Goal: Transaction & Acquisition: Purchase product/service

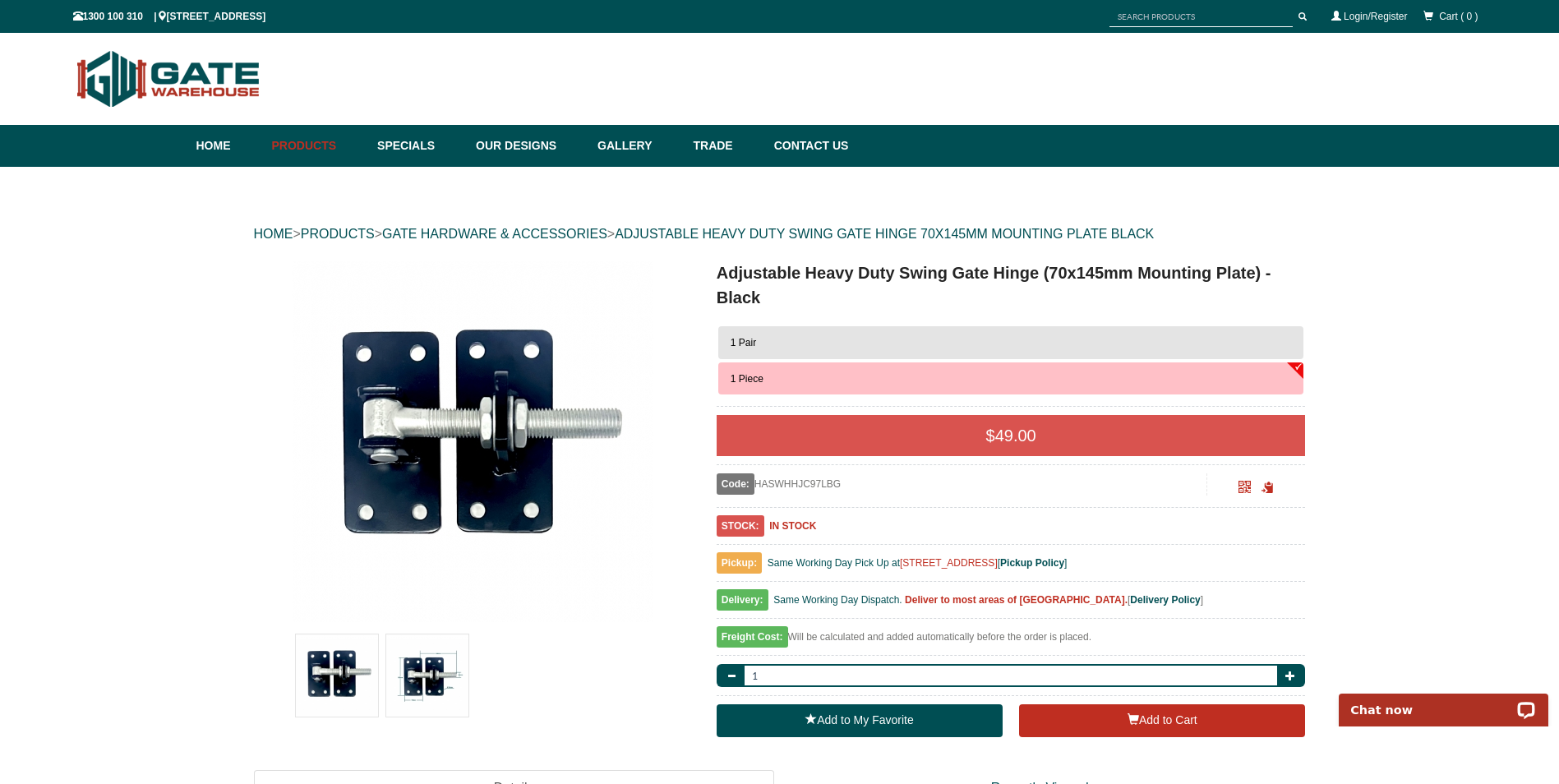
click at [433, 667] on img at bounding box center [427, 675] width 82 height 82
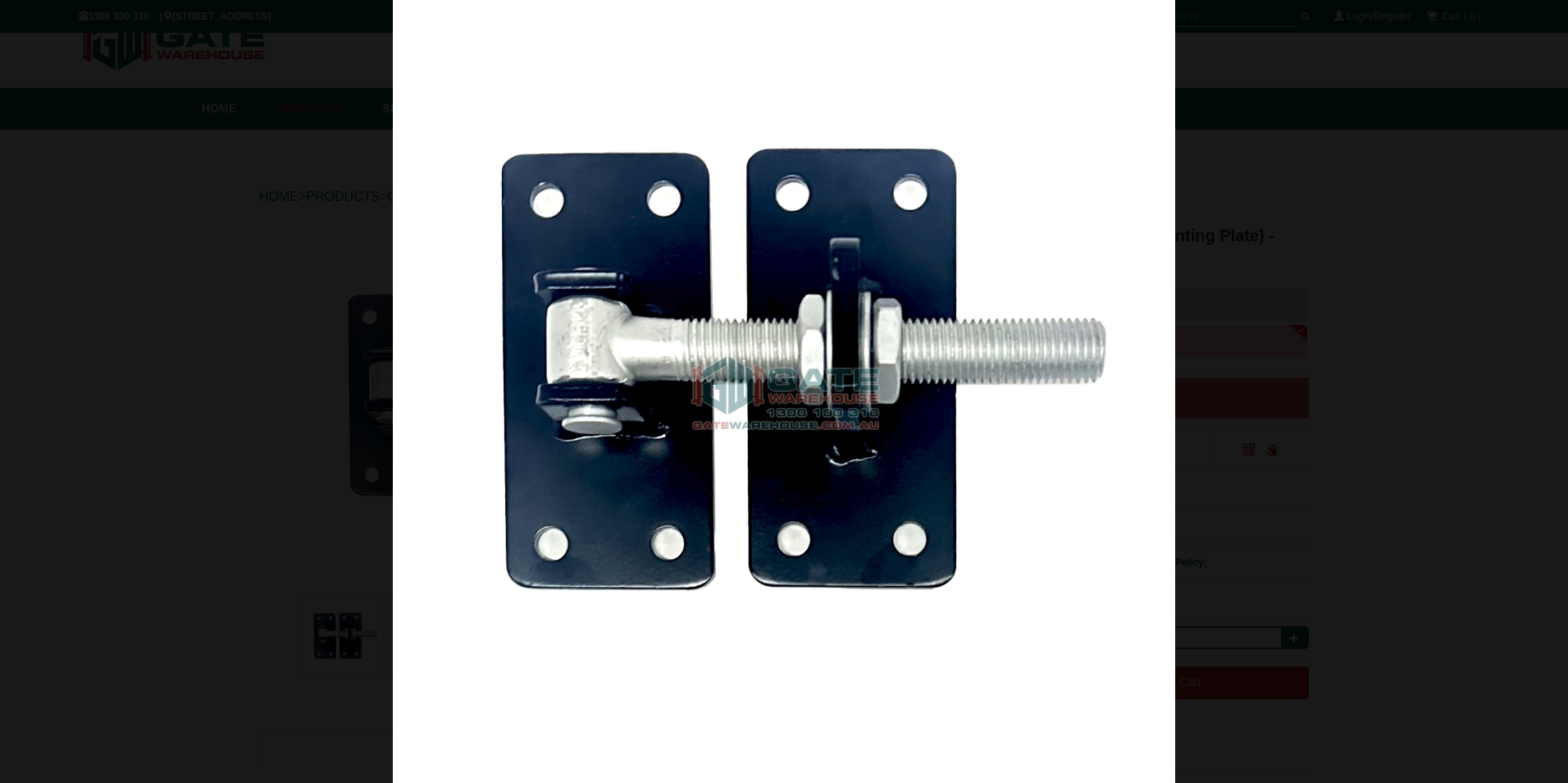
scroll to position [41, 0]
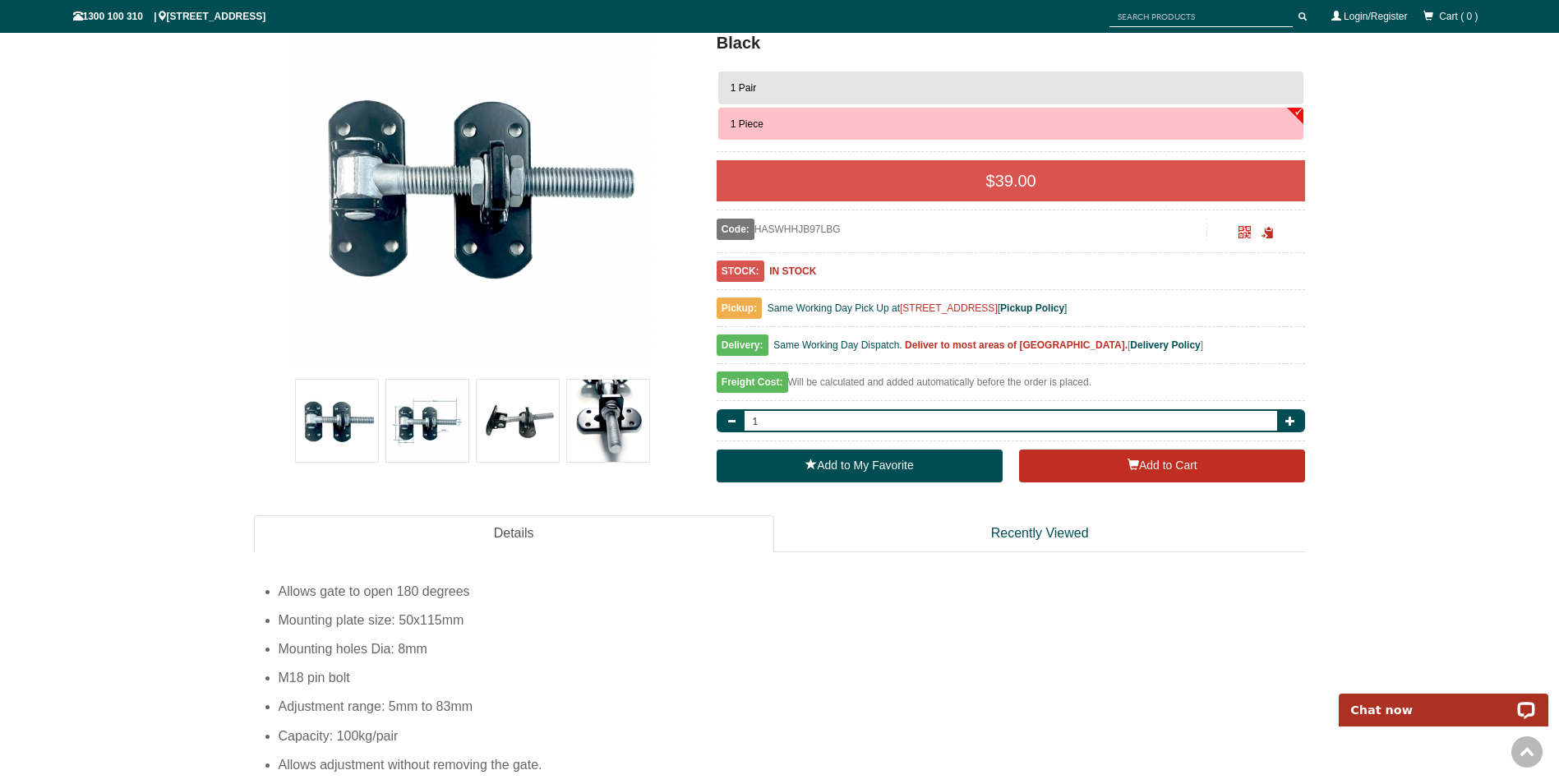
scroll to position [287, 0]
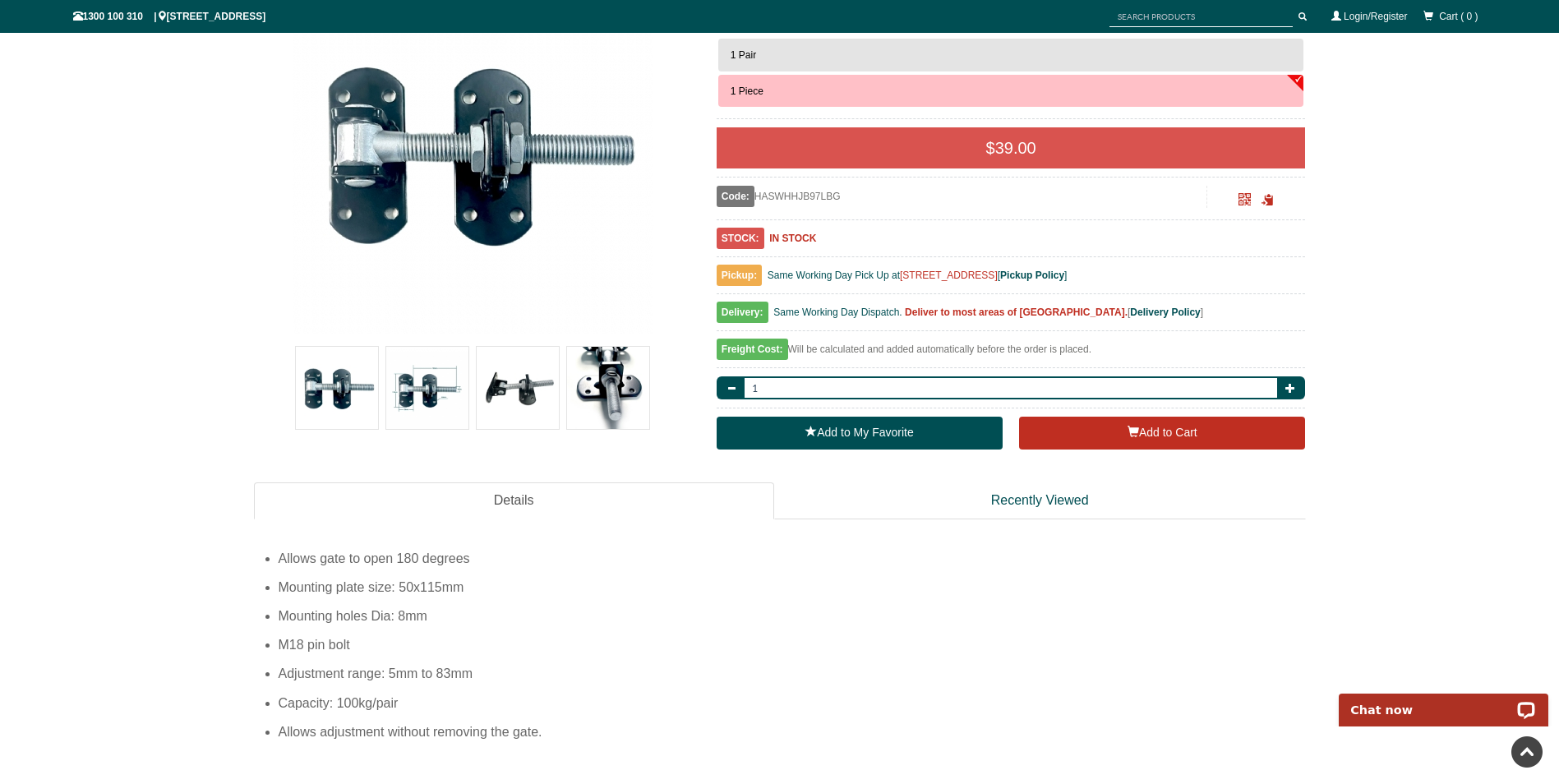
click at [434, 386] on img at bounding box center [427, 388] width 82 height 82
drag, startPoint x: 291, startPoint y: 729, endPoint x: 527, endPoint y: 724, distance: 236.1
click at [527, 724] on li "Allows adjustment without removing the gate." at bounding box center [792, 731] width 1027 height 29
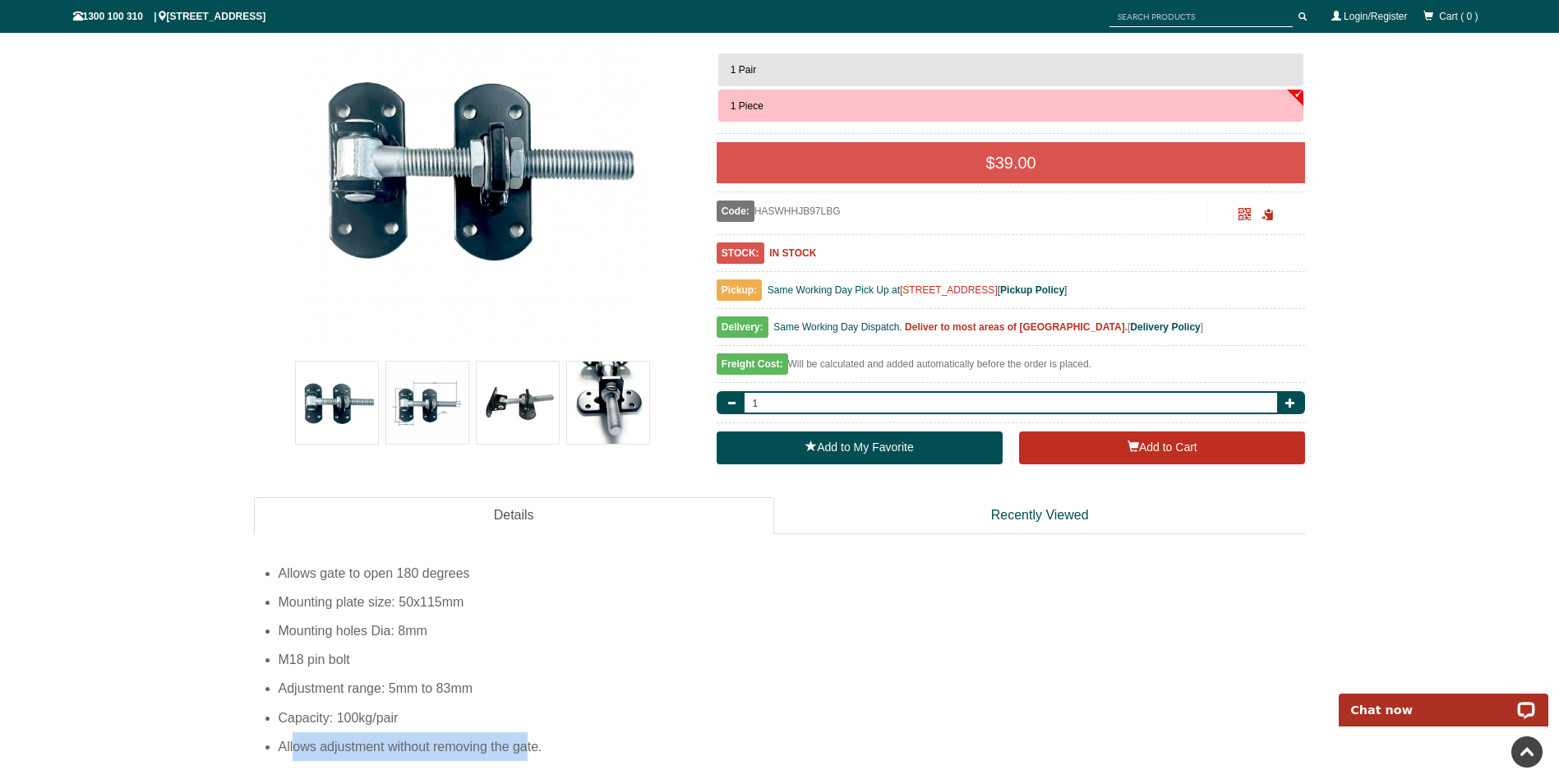
scroll to position [251, 0]
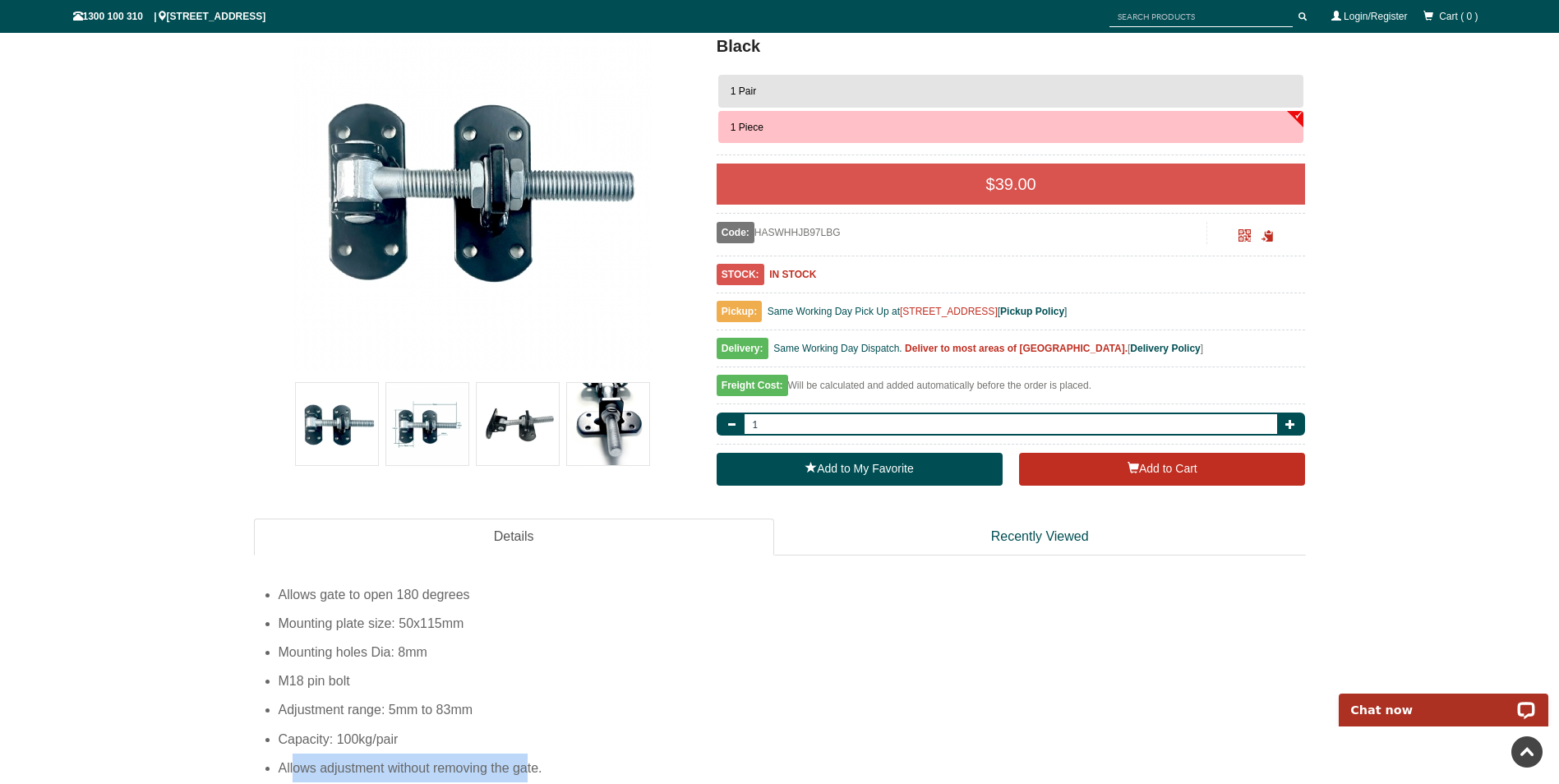
click at [611, 410] on img at bounding box center [608, 424] width 82 height 82
click at [437, 422] on img at bounding box center [427, 424] width 82 height 82
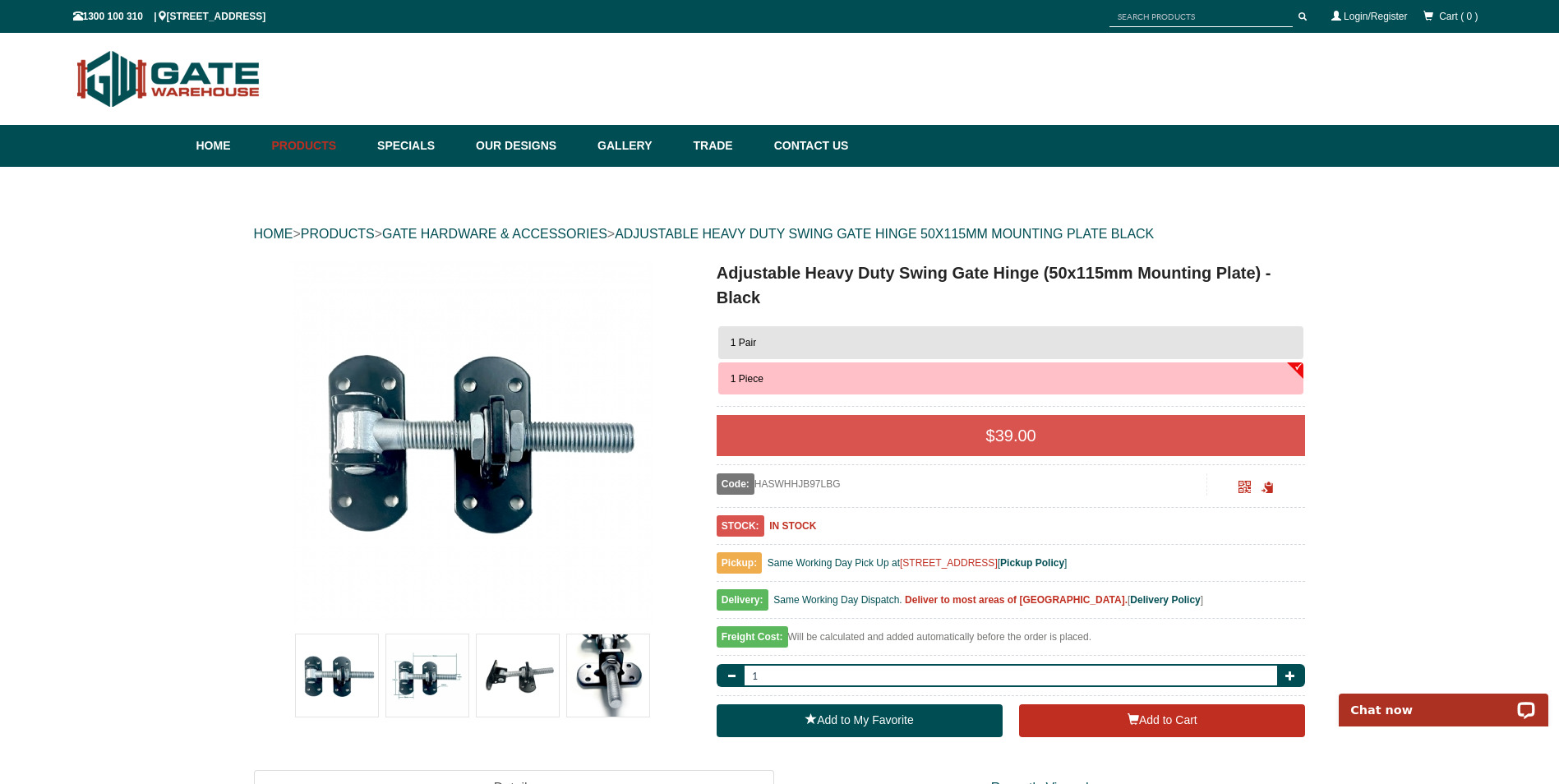
click at [770, 342] on button "1 Pair" at bounding box center [1010, 343] width 586 height 33
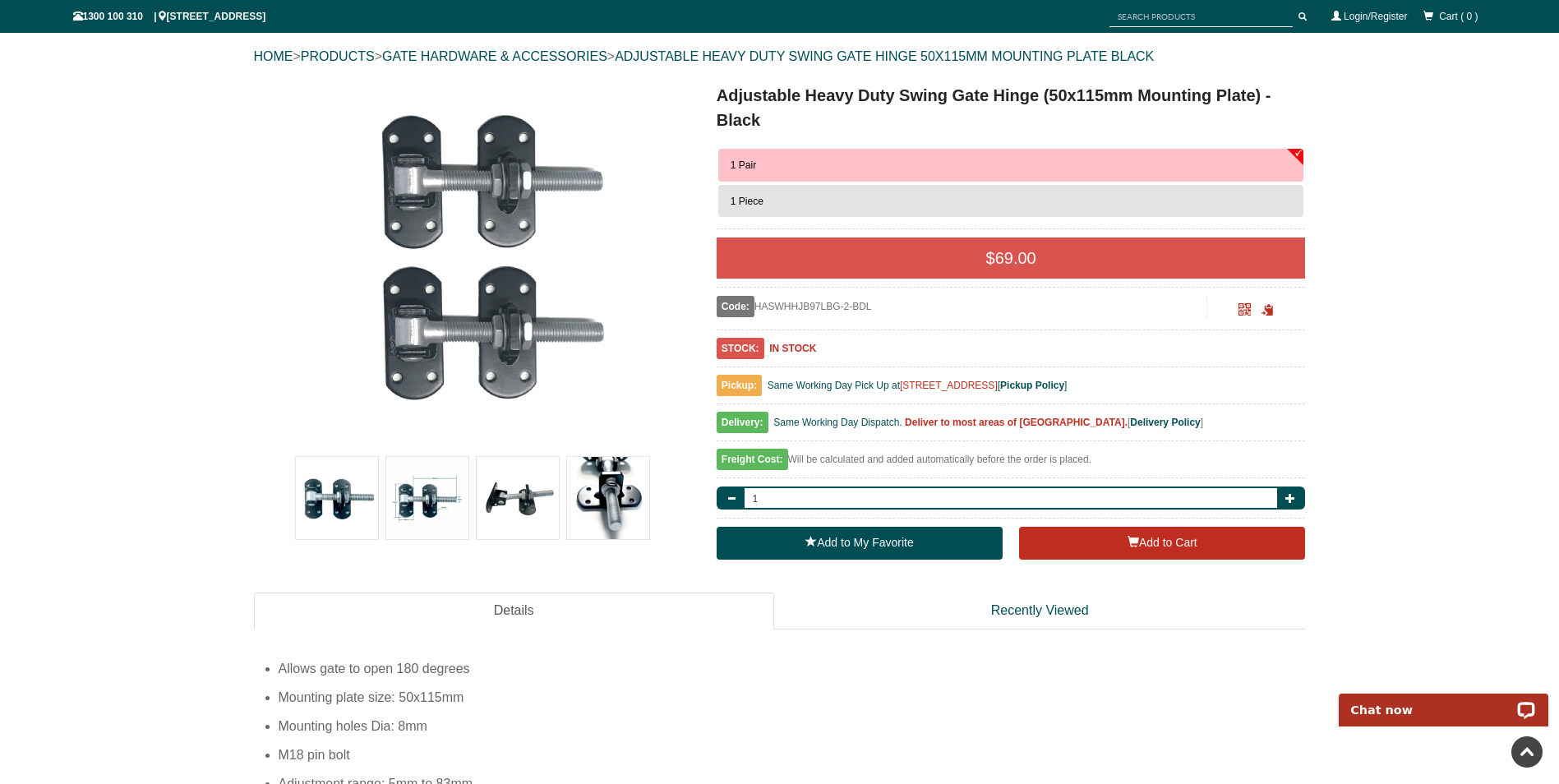
scroll to position [165, 0]
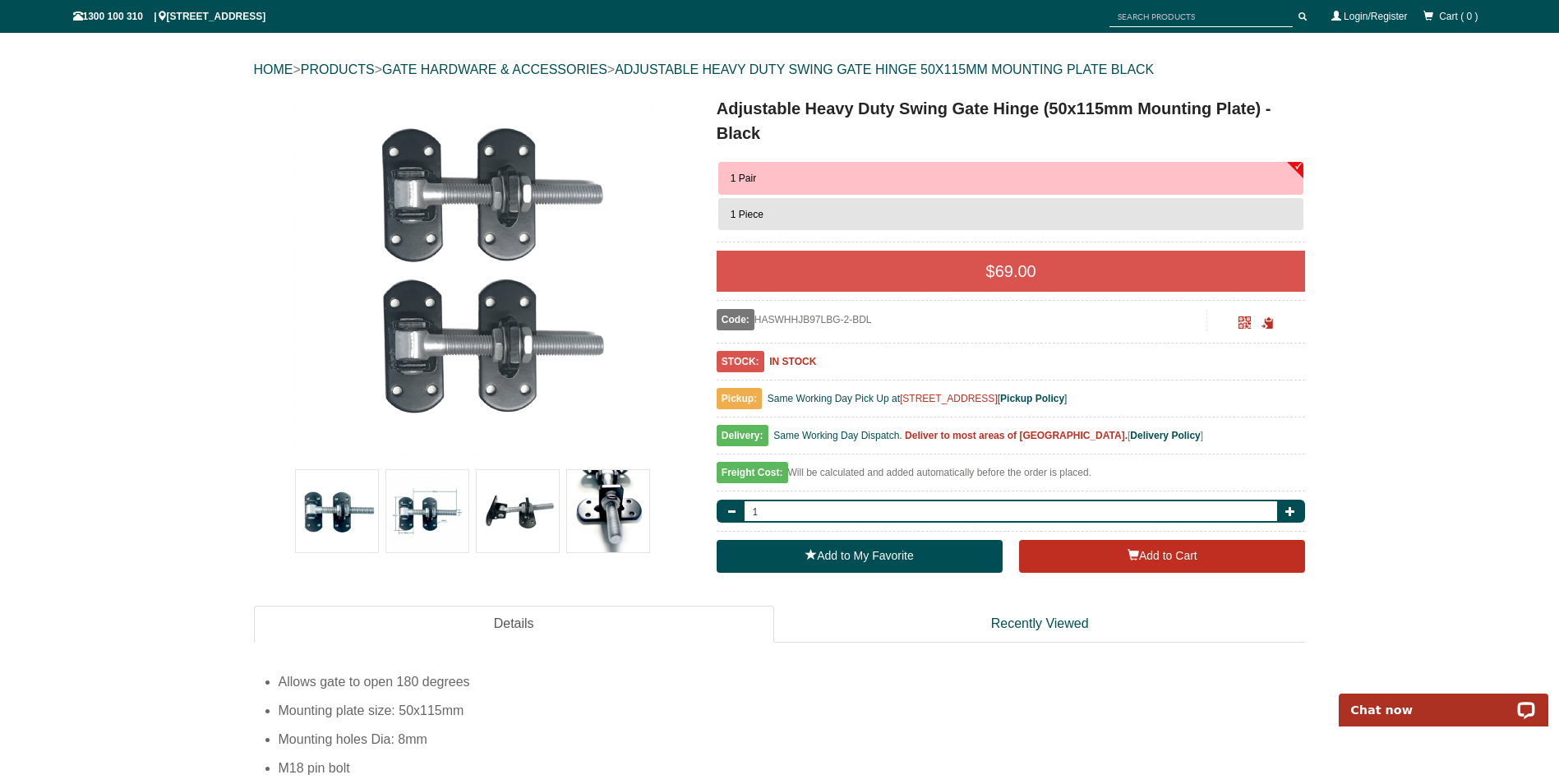
click at [508, 522] on img at bounding box center [517, 511] width 82 height 82
